Goal: Find specific page/section

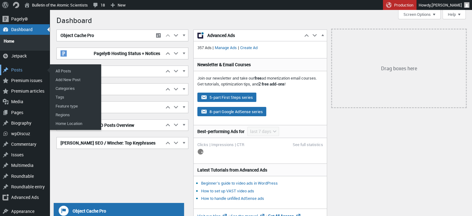
click at [22, 67] on div "Posts" at bounding box center [25, 70] width 50 height 11
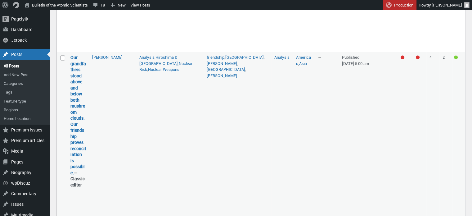
scroll to position [985, 0]
click at [79, 94] on strong "Our grandfathers stood above and below both mushroom clouds. Our friendship pro…" at bounding box center [78, 121] width 16 height 133
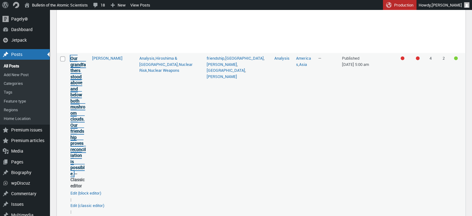
click at [77, 99] on link "Our grandfathers stood above and below both mushroom clouds. Our friendship pro…" at bounding box center [78, 115] width 16 height 121
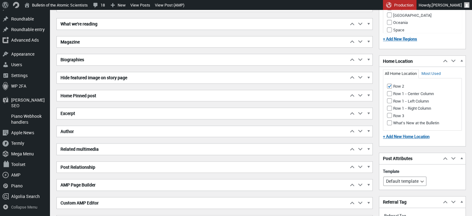
scroll to position [4, 0]
click at [147, 110] on h2 "Excerpt" at bounding box center [203, 113] width 292 height 11
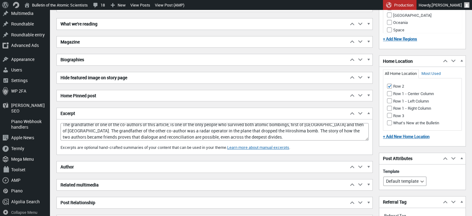
scroll to position [2, 0]
